Goal: Task Accomplishment & Management: Complete application form

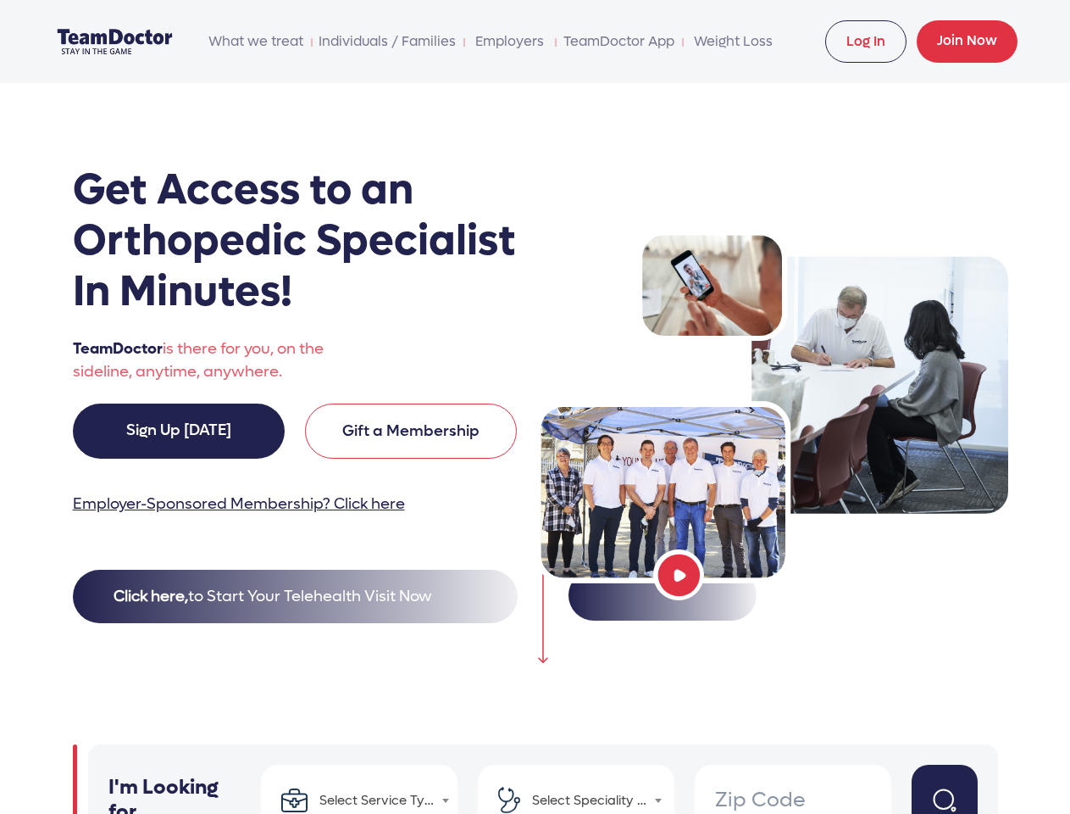
click at [256, 42] on span "What we treat" at bounding box center [255, 42] width 97 height 34
click at [619, 42] on link "TeamDoctor App" at bounding box center [619, 42] width 114 height 34
click at [295, 596] on button "Click here, to Start Your Telehealth Visit Now" at bounding box center [295, 595] width 445 height 53
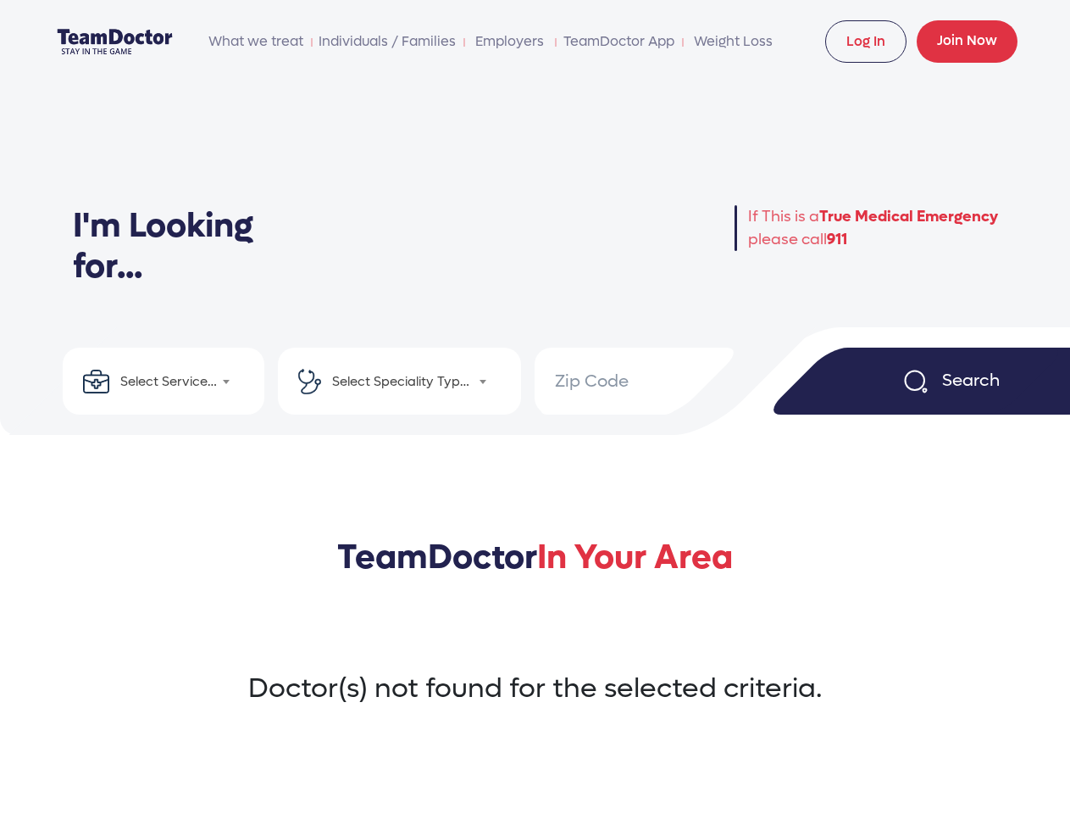
click at [679, 575] on h2 "TeamDoctor In Your Area" at bounding box center [535, 576] width 1043 height 81
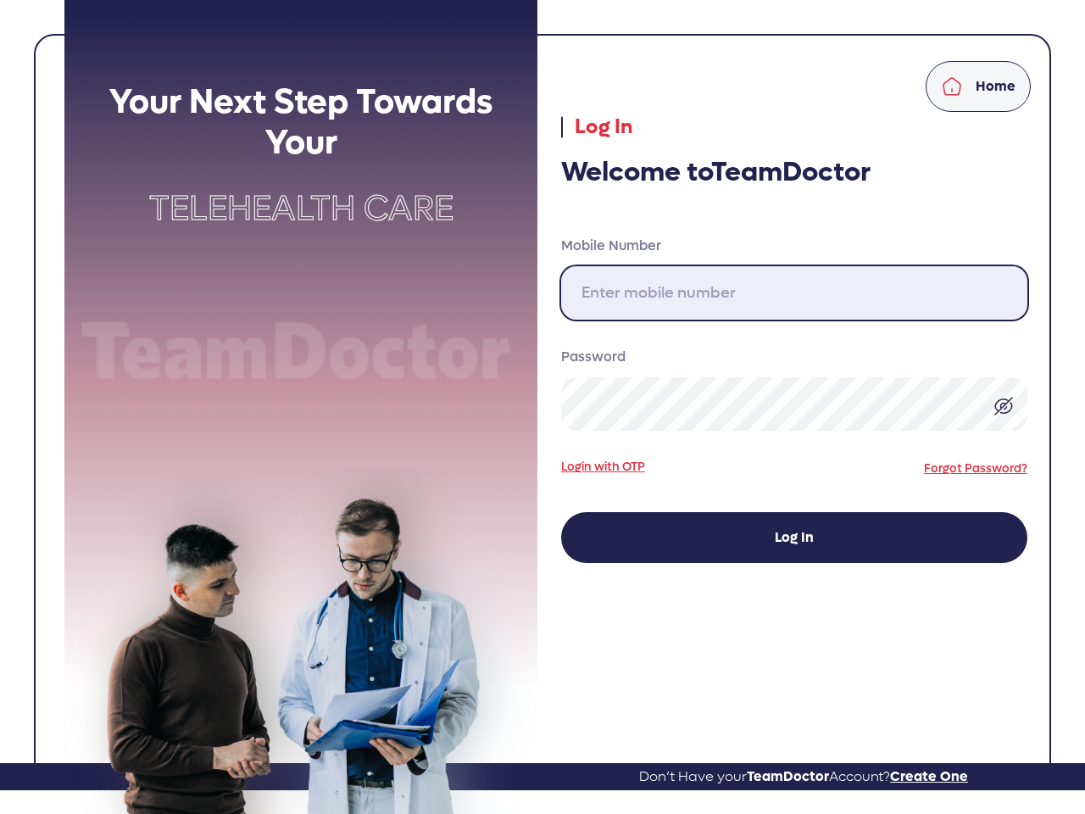
click at [794, 292] on input "Mobile Number" at bounding box center [794, 292] width 466 height 53
click at [1003, 405] on img at bounding box center [1003, 406] width 20 height 20
